Goal: Task Accomplishment & Management: Manage account settings

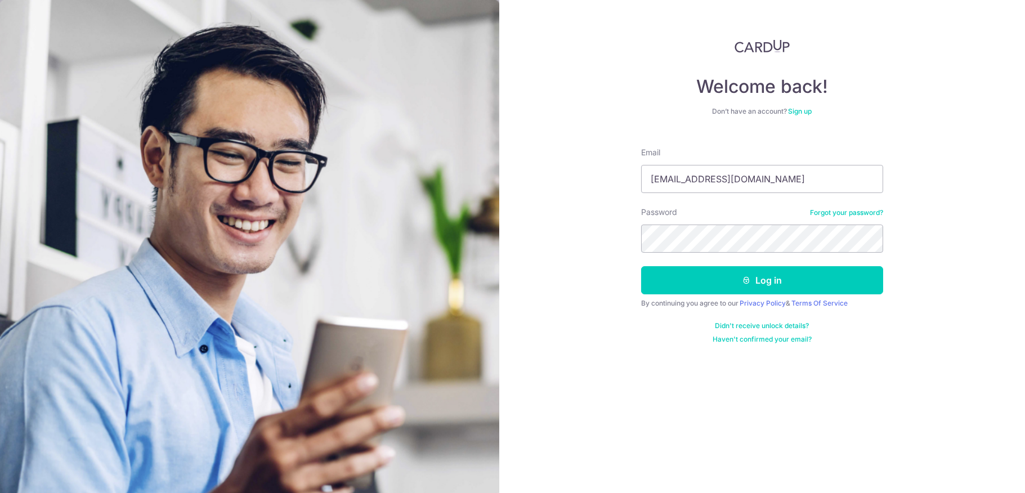
click at [717, 282] on button "Log in" at bounding box center [762, 280] width 242 height 28
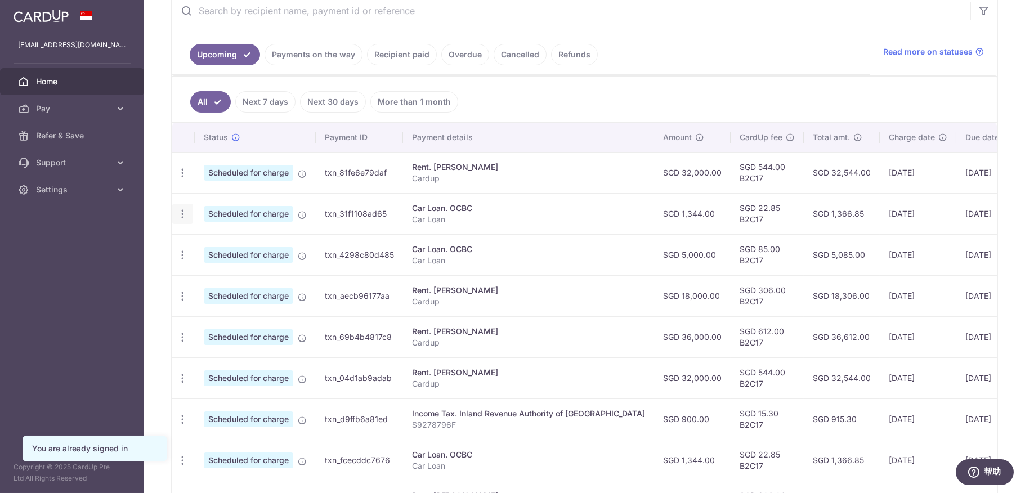
click at [184, 212] on icon "button" at bounding box center [183, 214] width 12 height 12
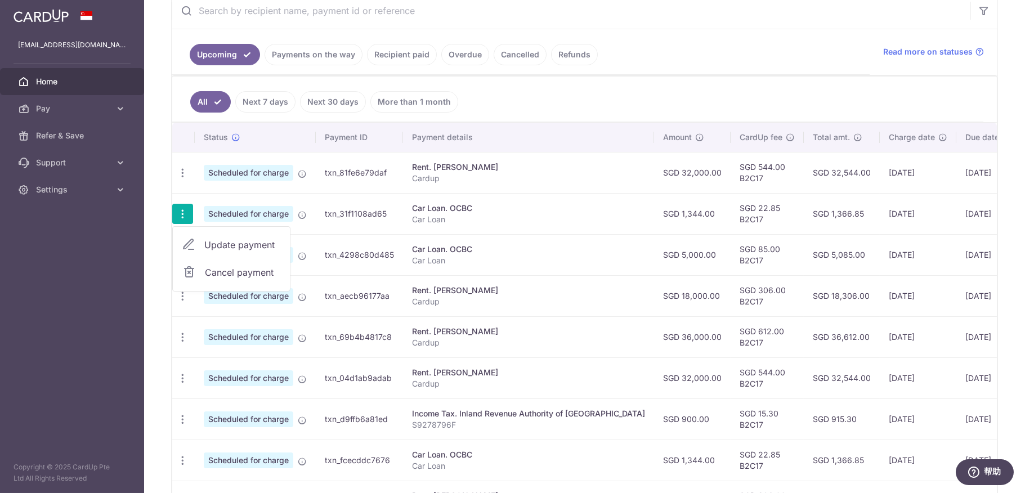
click at [205, 270] on span "Cancel payment" at bounding box center [242, 273] width 75 height 14
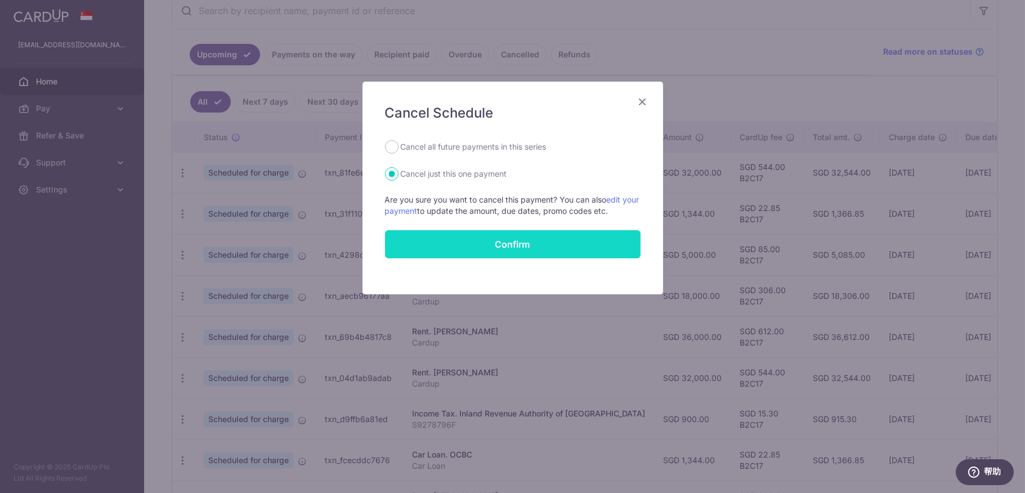
click at [501, 242] on button "Confirm" at bounding box center [513, 244] width 256 height 28
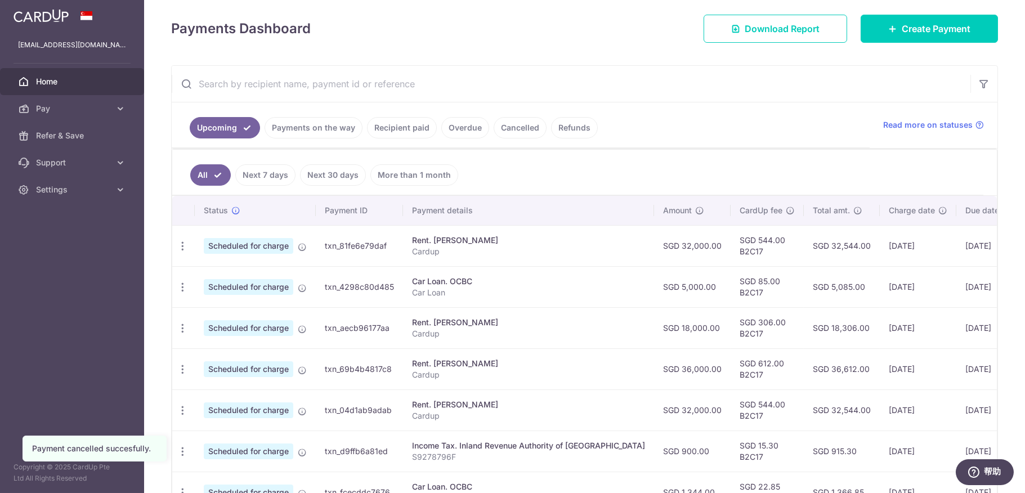
scroll to position [169, 0]
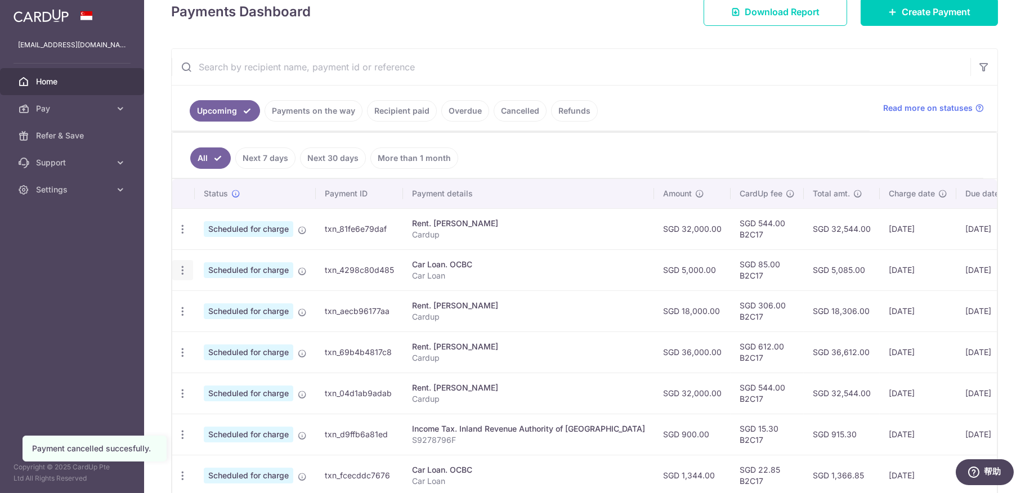
click at [181, 268] on icon "button" at bounding box center [183, 271] width 12 height 12
click at [207, 324] on span "Cancel payment" at bounding box center [242, 329] width 75 height 14
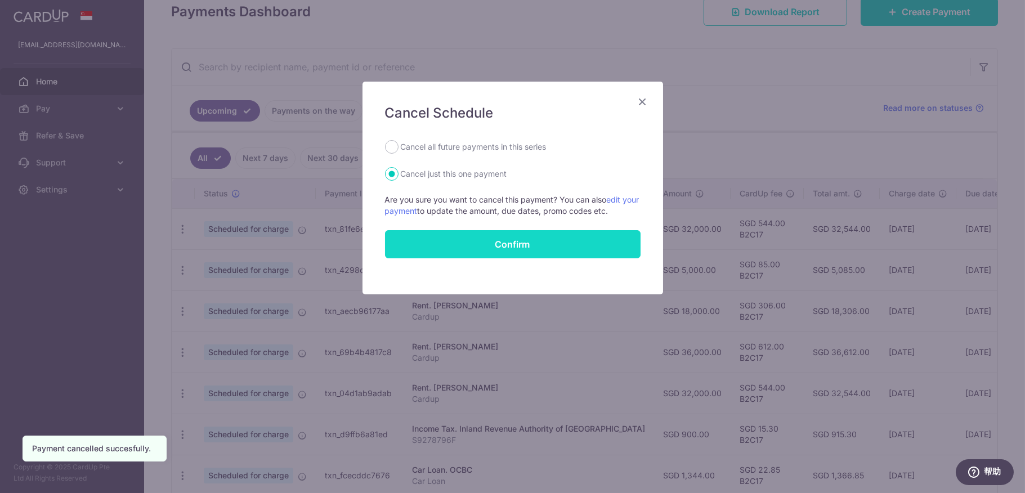
click at [503, 235] on button "Confirm" at bounding box center [513, 244] width 256 height 28
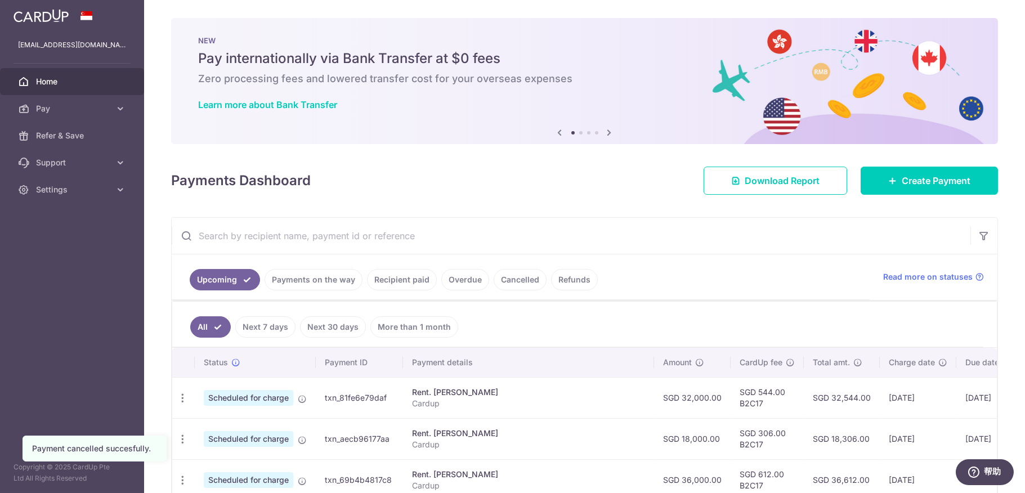
scroll to position [169, 0]
